Goal: Task Accomplishment & Management: Manage account settings

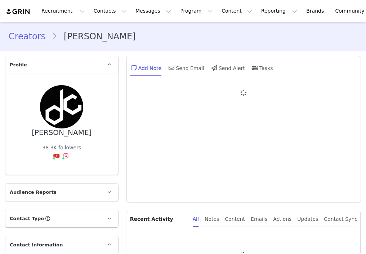
type input "+1 ([GEOGRAPHIC_DATA])"
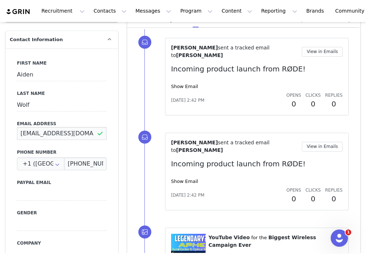
click at [45, 136] on input "[EMAIL_ADDRESS][DOMAIN_NAME]" at bounding box center [62, 133] width 90 height 13
click at [47, 132] on input "[EMAIL_ADDRESS][DOMAIN_NAME]" at bounding box center [62, 133] width 90 height 13
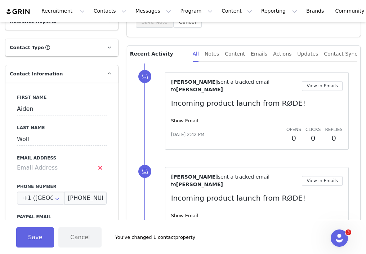
scroll to position [163, 0]
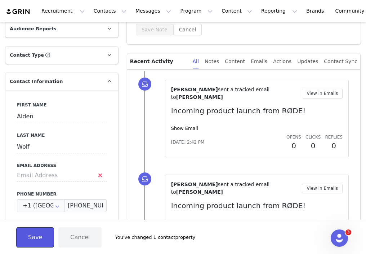
click at [44, 237] on button "Save" at bounding box center [35, 237] width 38 height 20
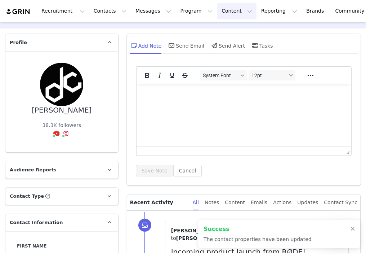
scroll to position [0, 0]
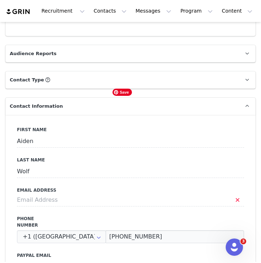
scroll to position [199, 0]
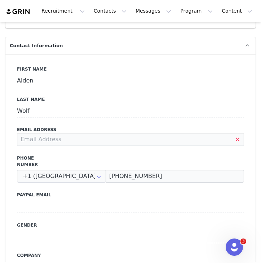
click at [76, 135] on input at bounding box center [130, 139] width 227 height 13
paste input "[EMAIL_ADDRESS][DOMAIN_NAME]"
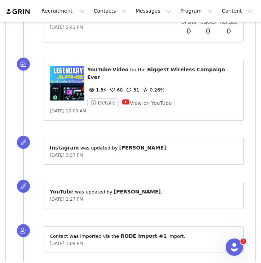
scroll to position [1497, 0]
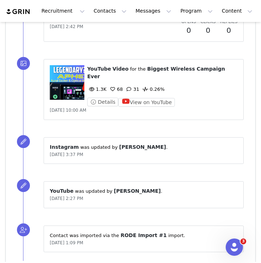
type input "[EMAIL_ADDRESS][DOMAIN_NAME]"
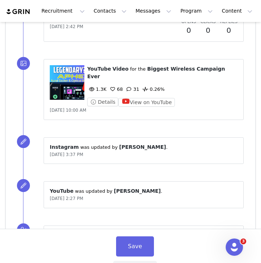
click at [126, 242] on button "Save" at bounding box center [135, 247] width 38 height 20
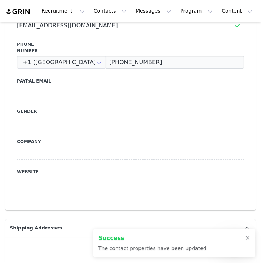
scroll to position [0, 0]
